Goal: Task Accomplishment & Management: Manage account settings

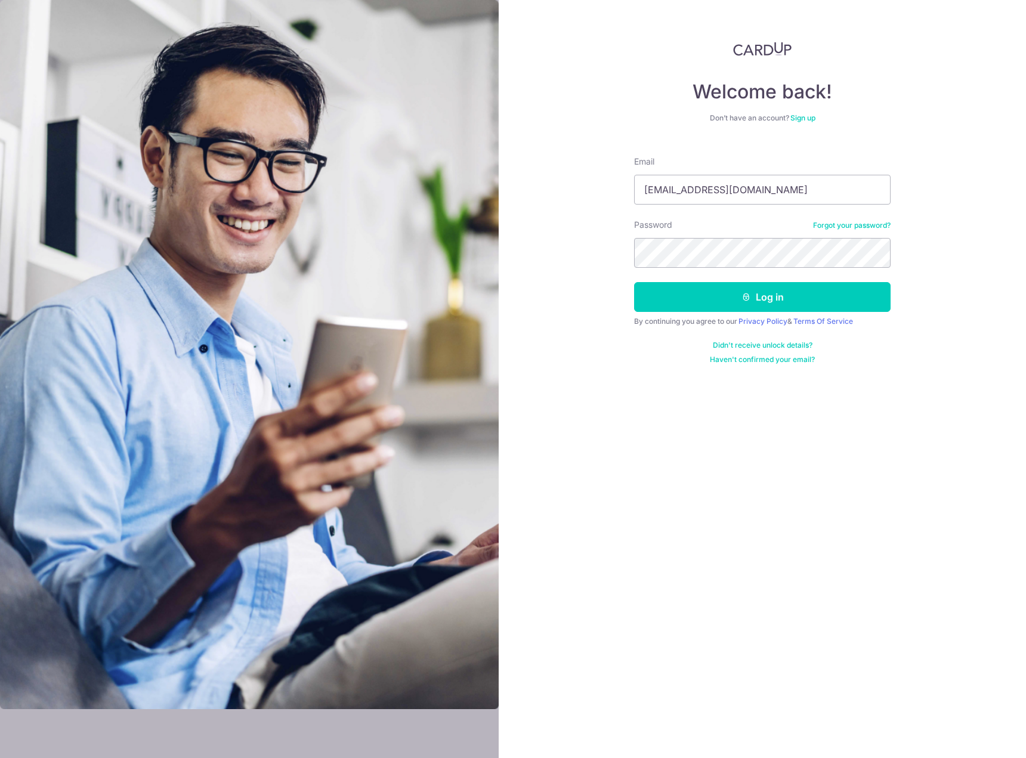
click at [634, 282] on button "Log in" at bounding box center [762, 297] width 256 height 30
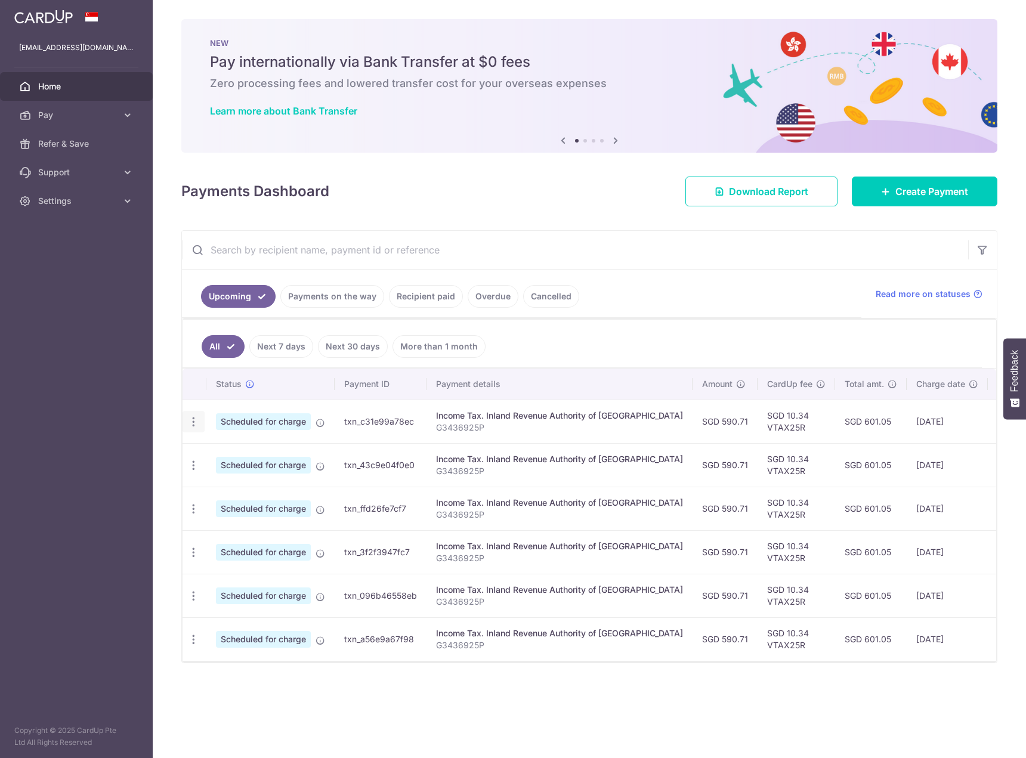
click at [191, 424] on icon "button" at bounding box center [193, 422] width 13 height 13
click at [249, 481] on span "Cancel payment" at bounding box center [257, 483] width 80 height 14
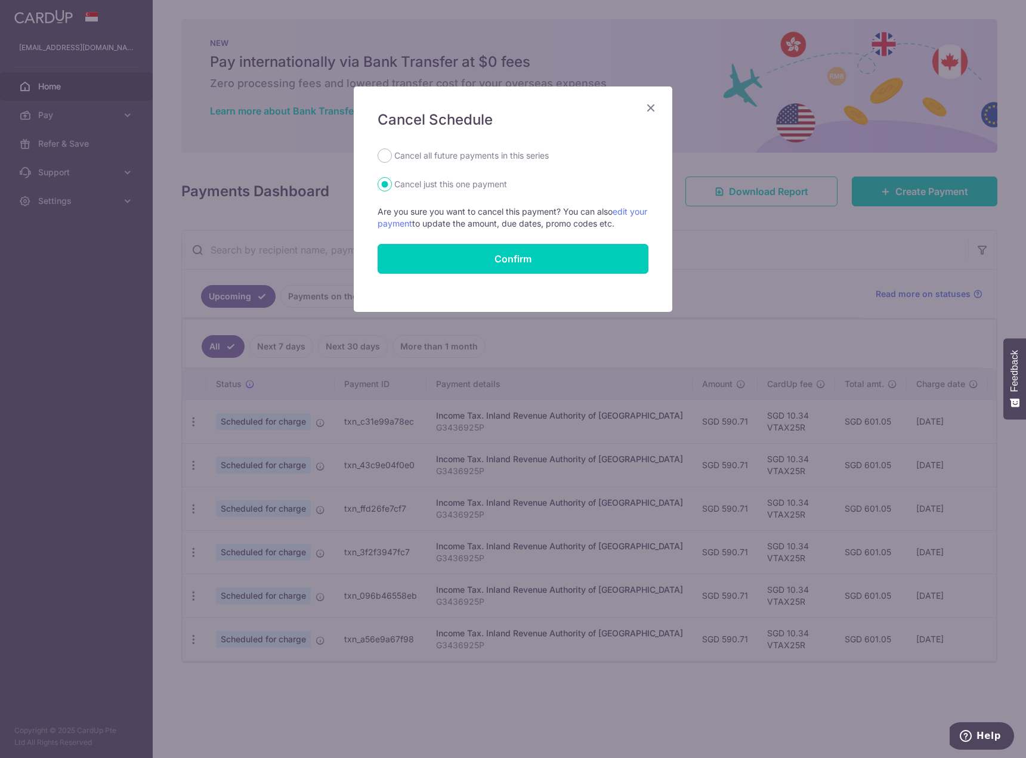
click at [416, 156] on label "Cancel all future payments in this series" at bounding box center [471, 155] width 154 height 14
click at [392, 156] on input "Cancel all future payments in this series" at bounding box center [384, 155] width 14 height 14
radio input "true"
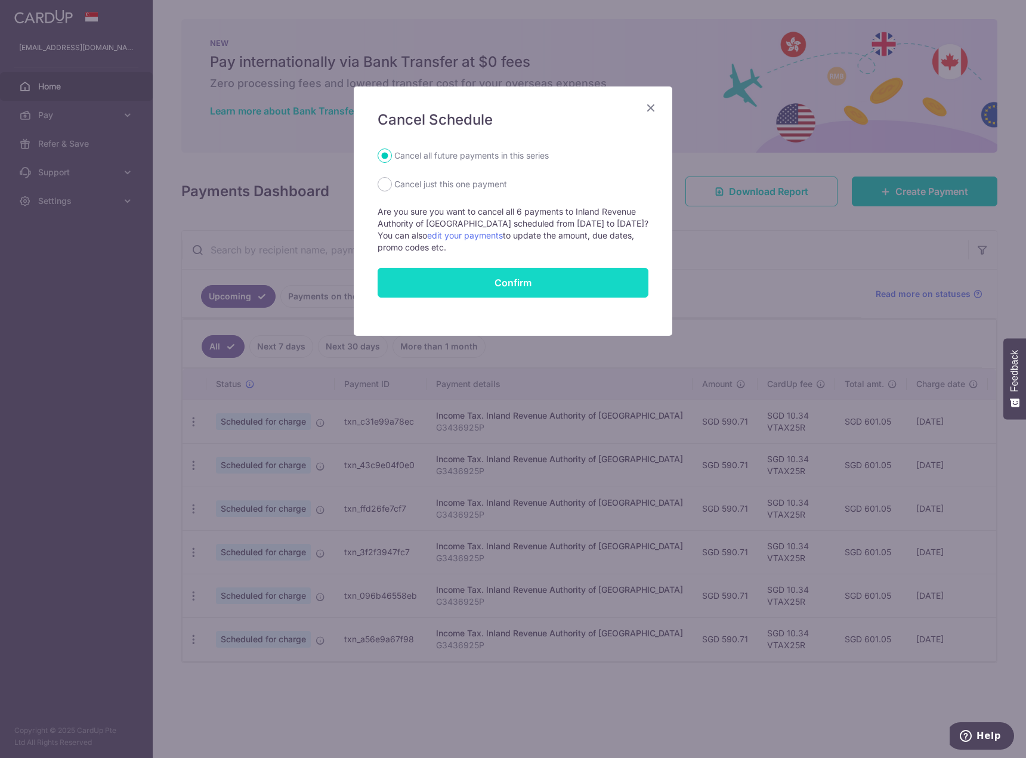
click at [518, 279] on button "Confirm" at bounding box center [512, 283] width 271 height 30
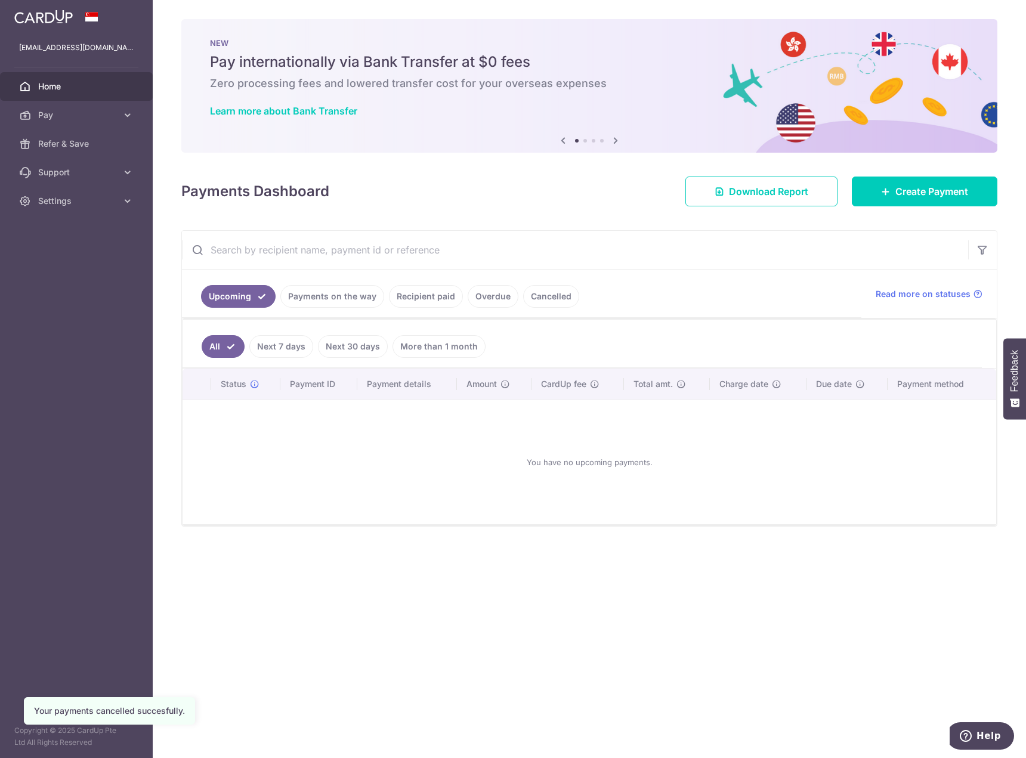
click at [342, 297] on link "Payments on the way" at bounding box center [332, 296] width 104 height 23
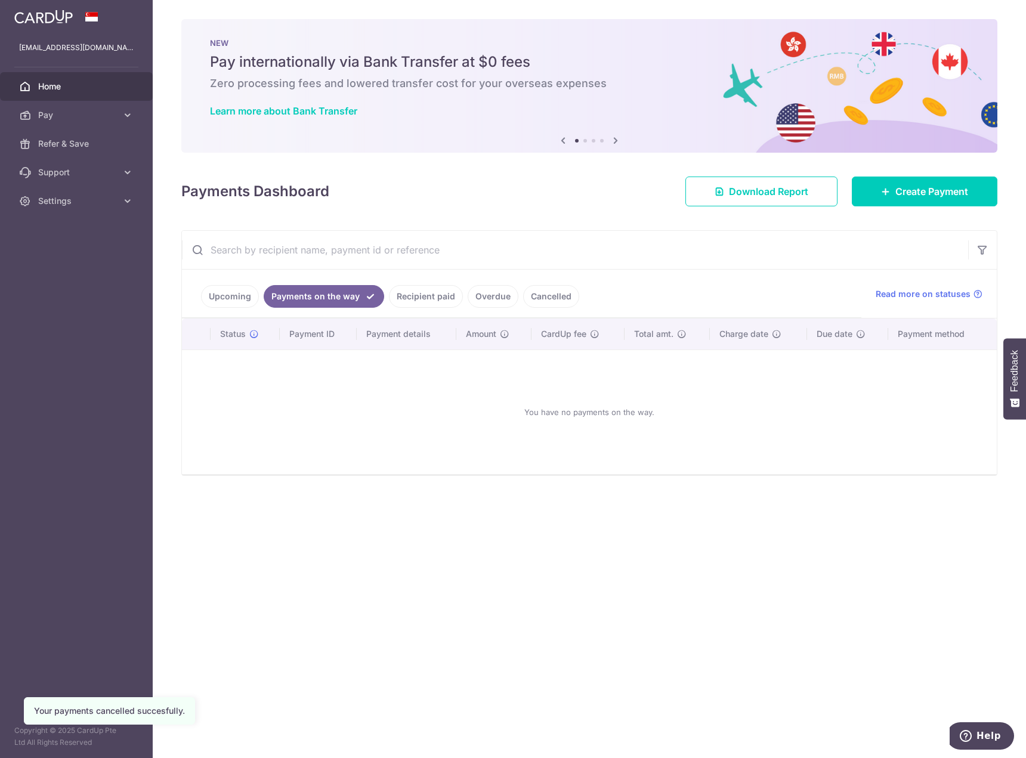
click at [441, 298] on link "Recipient paid" at bounding box center [426, 296] width 74 height 23
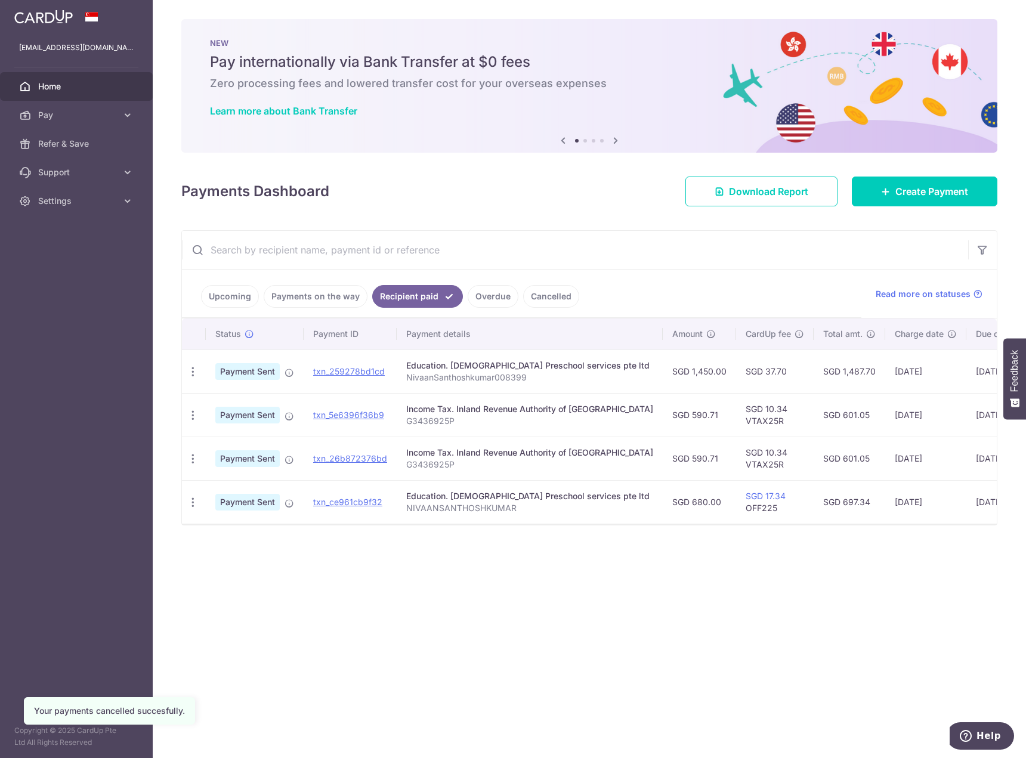
click at [489, 293] on link "Overdue" at bounding box center [492, 296] width 51 height 23
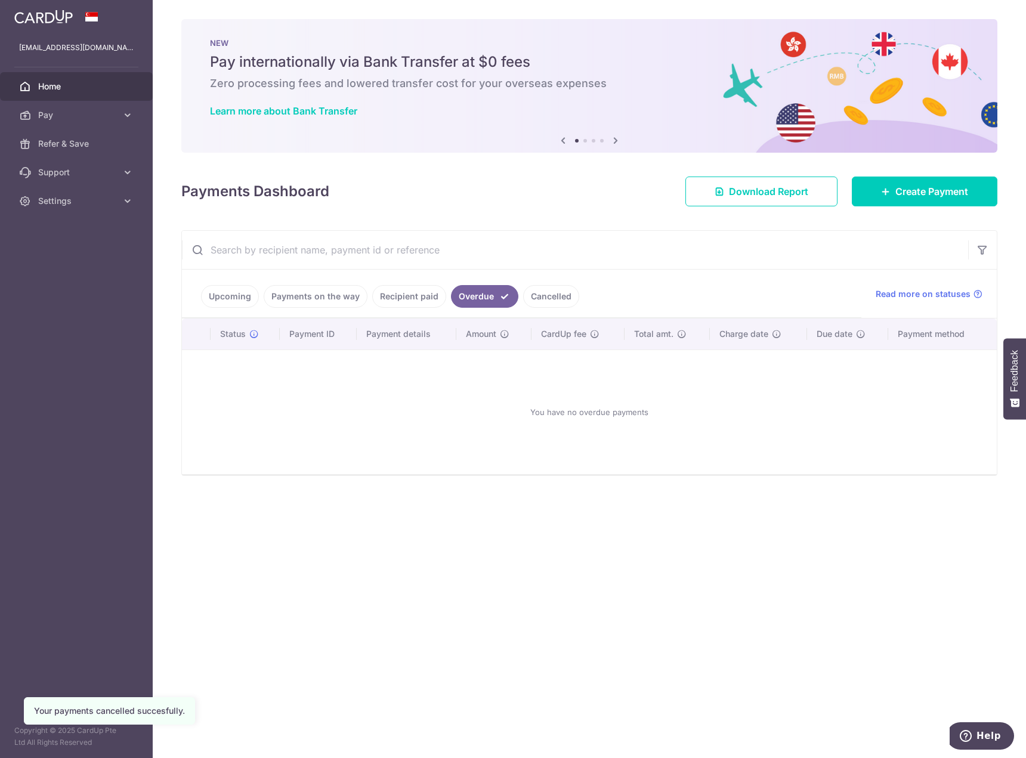
click at [418, 296] on link "Recipient paid" at bounding box center [409, 296] width 74 height 23
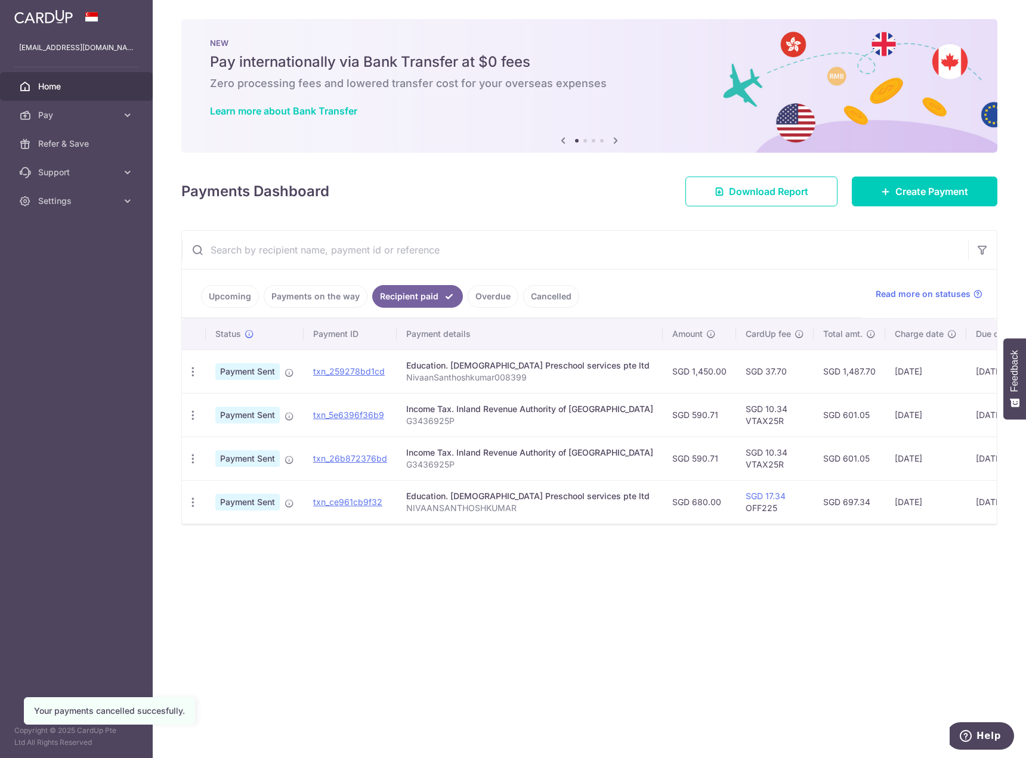
click at [209, 299] on link "Upcoming" at bounding box center [230, 296] width 58 height 23
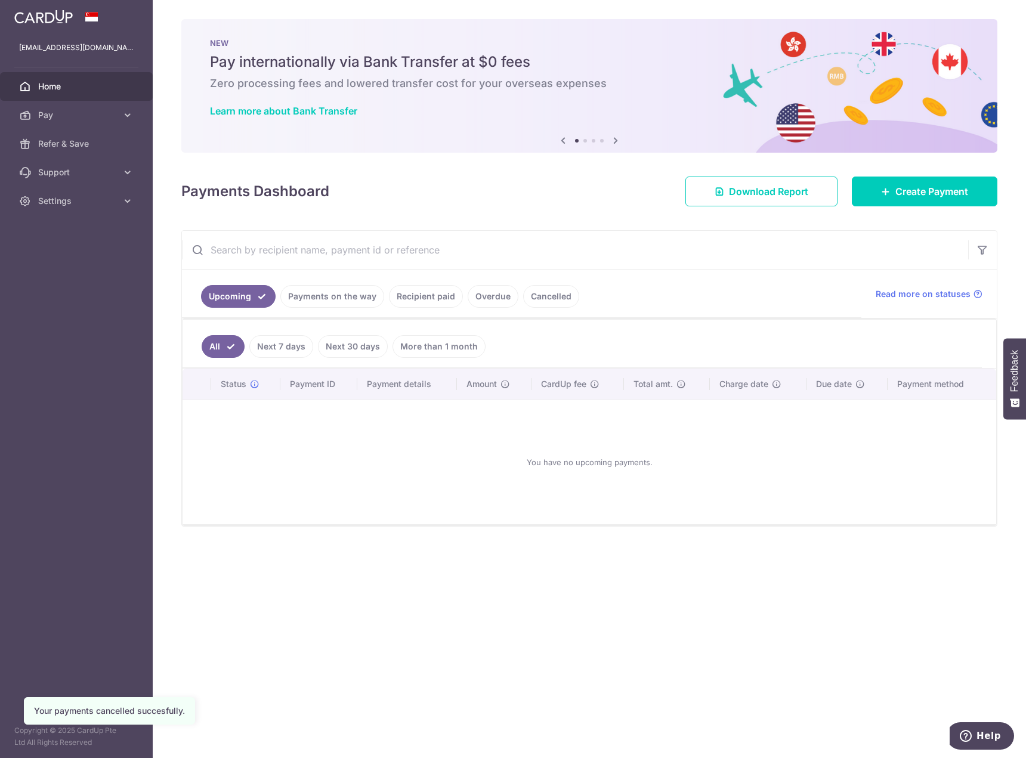
click at [428, 301] on link "Recipient paid" at bounding box center [426, 296] width 74 height 23
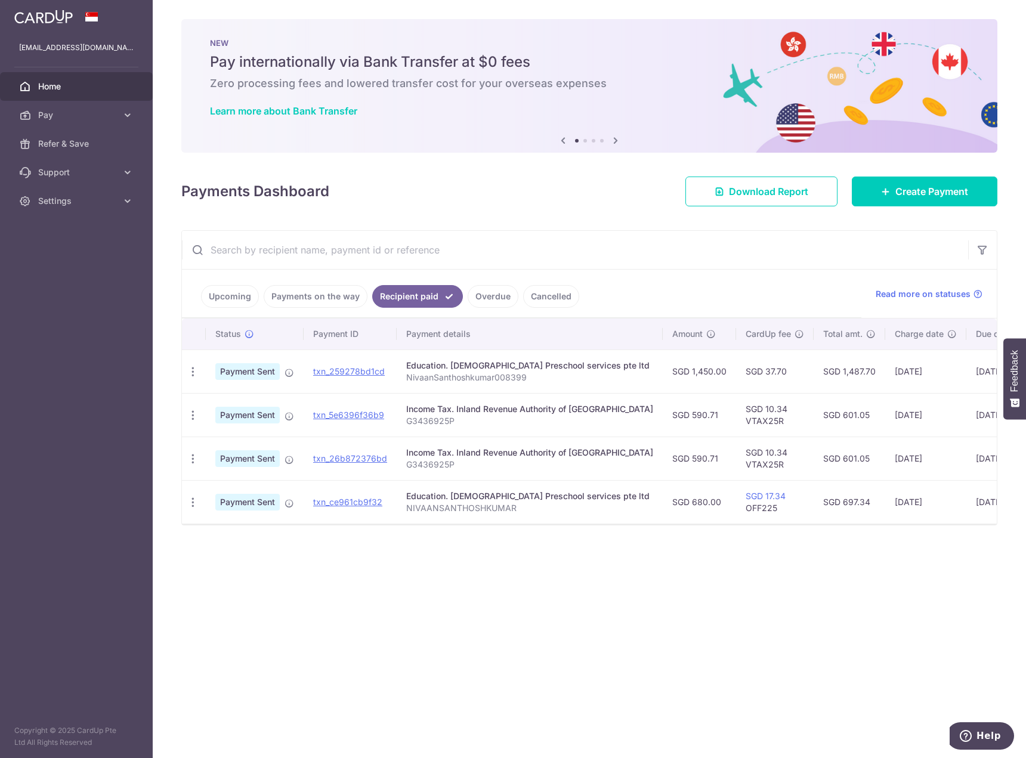
click at [236, 298] on link "Upcoming" at bounding box center [230, 296] width 58 height 23
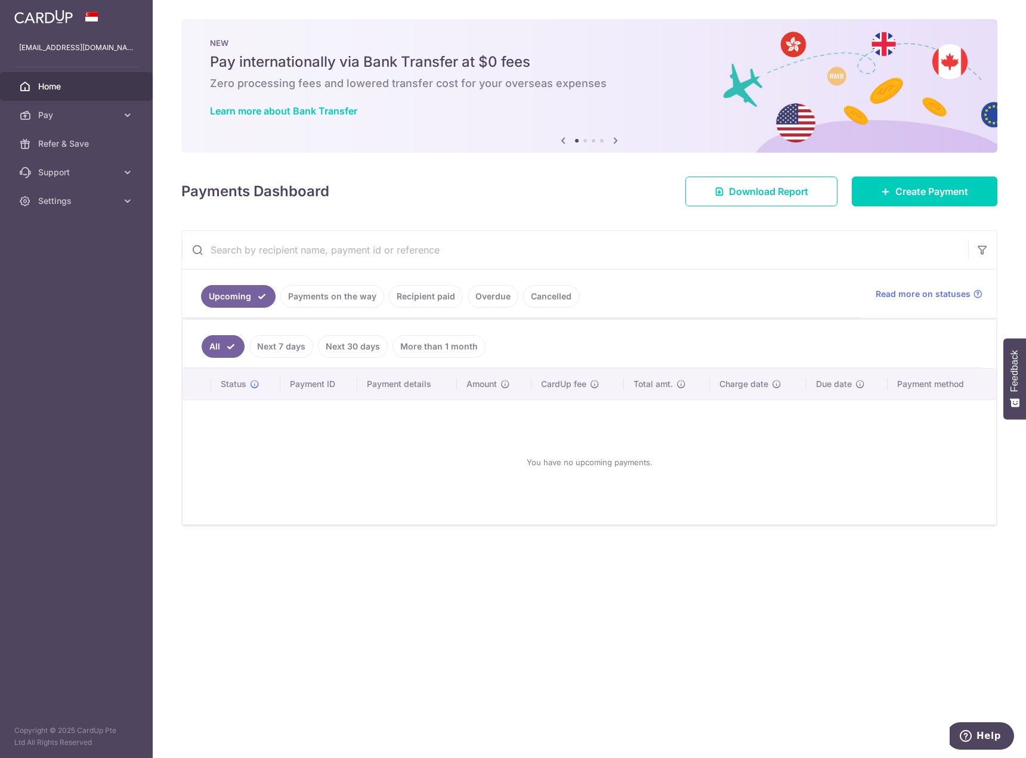
click at [416, 303] on link "Recipient paid" at bounding box center [426, 296] width 74 height 23
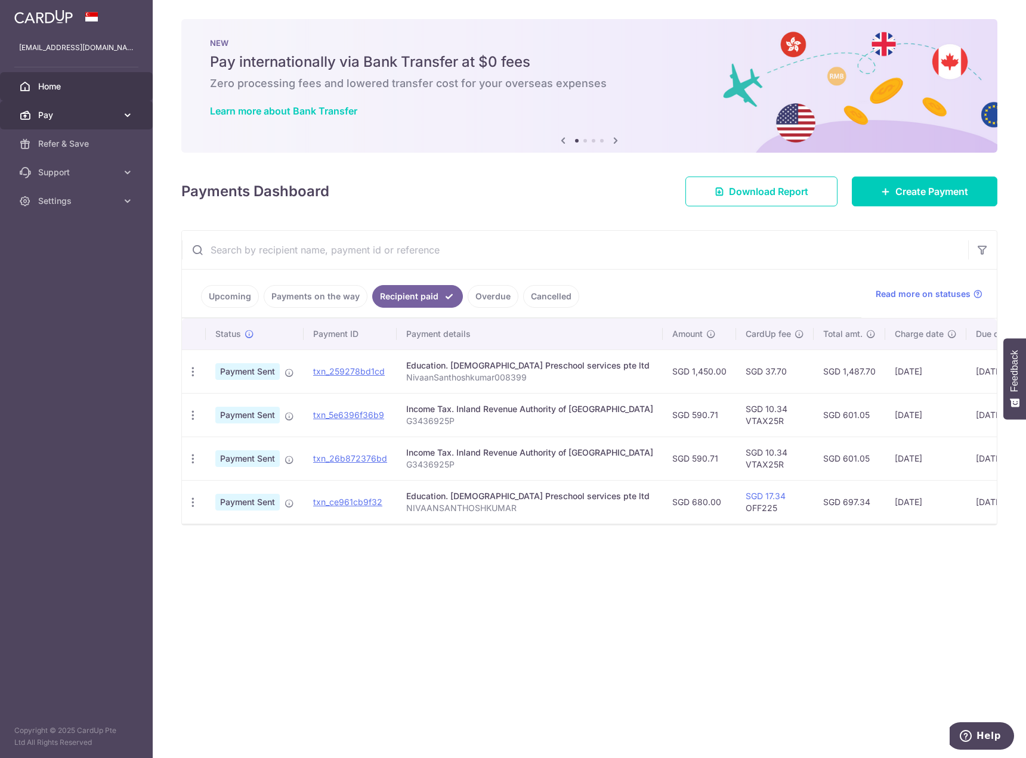
click at [38, 123] on link "Pay" at bounding box center [76, 115] width 153 height 29
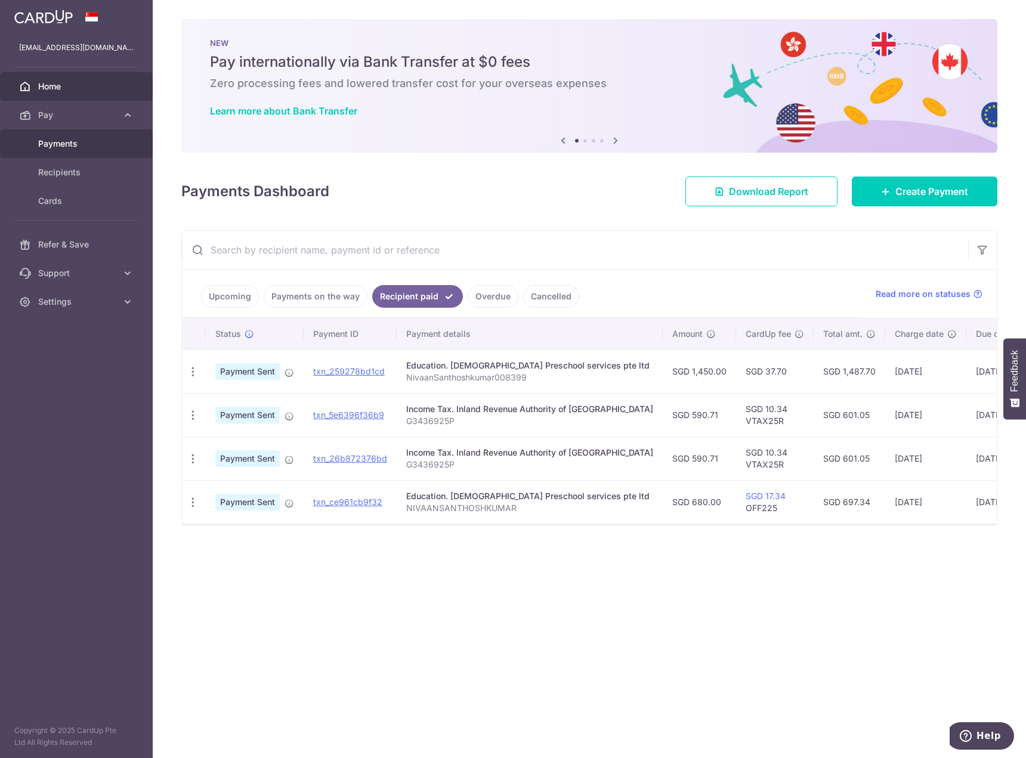
click at [58, 149] on span "Payments" at bounding box center [77, 144] width 79 height 12
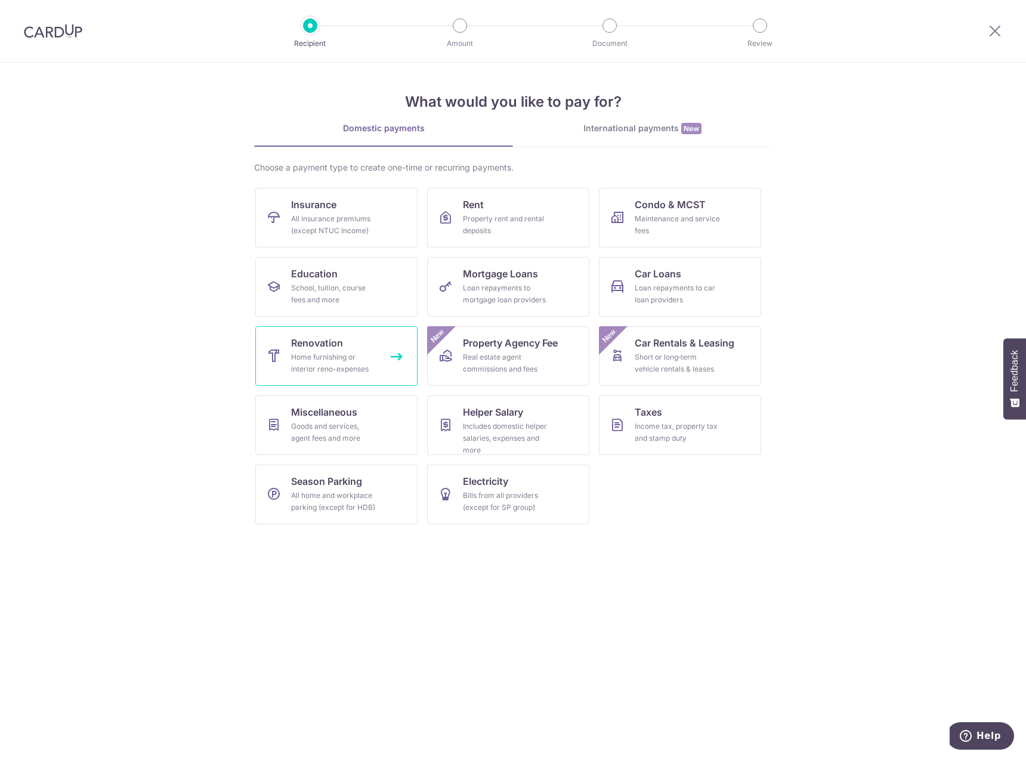
click at [329, 359] on div "Home furnishing or interior reno-expenses" at bounding box center [334, 363] width 86 height 24
